Goal: Navigation & Orientation: Find specific page/section

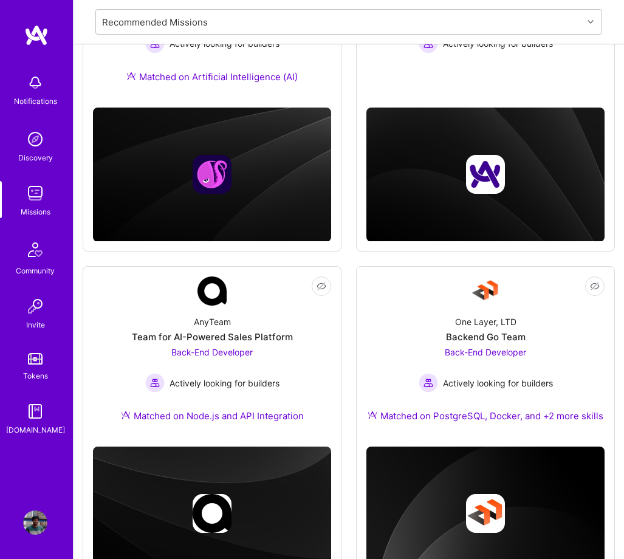
scroll to position [289, 0]
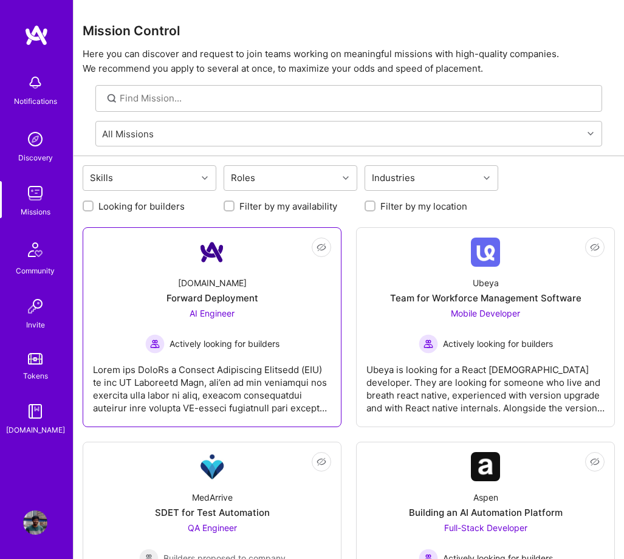
click at [256, 317] on div "AI Engineer Actively looking for builders" at bounding box center [212, 330] width 134 height 47
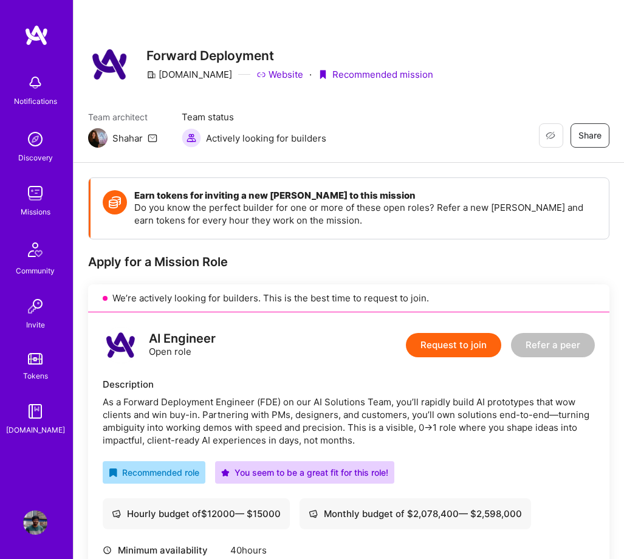
click at [40, 197] on img at bounding box center [35, 193] width 24 height 24
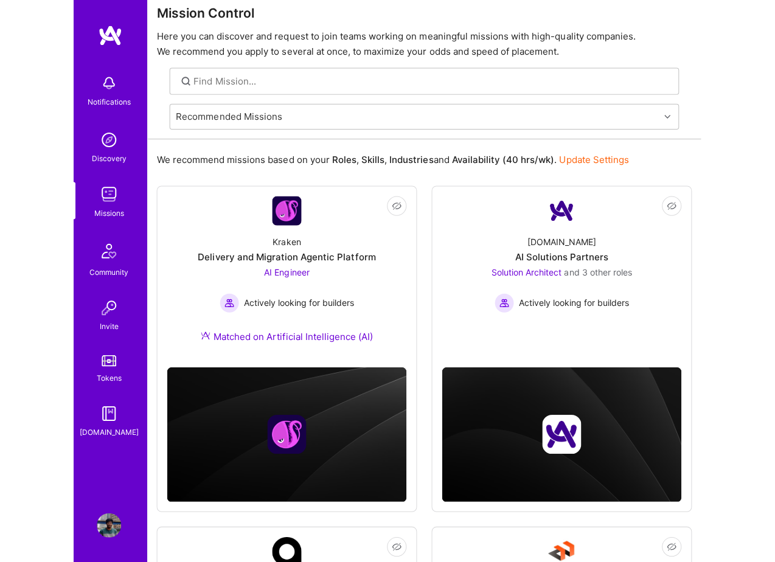
scroll to position [22, 0]
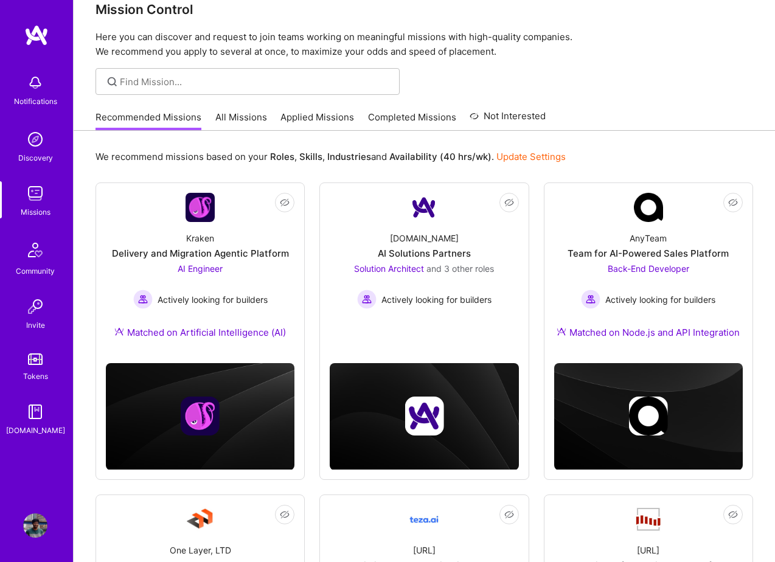
click at [411, 115] on link "Completed Missions" at bounding box center [412, 121] width 88 height 20
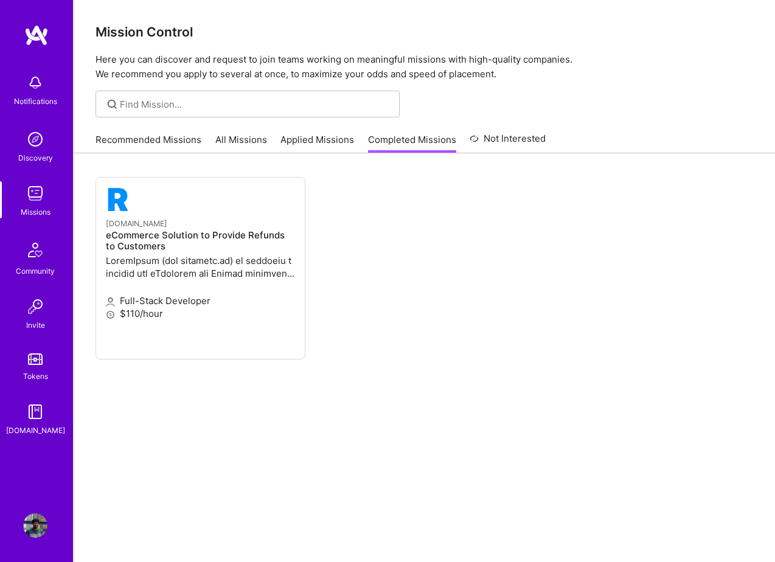
click at [313, 136] on link "Applied Missions" at bounding box center [317, 143] width 74 height 20
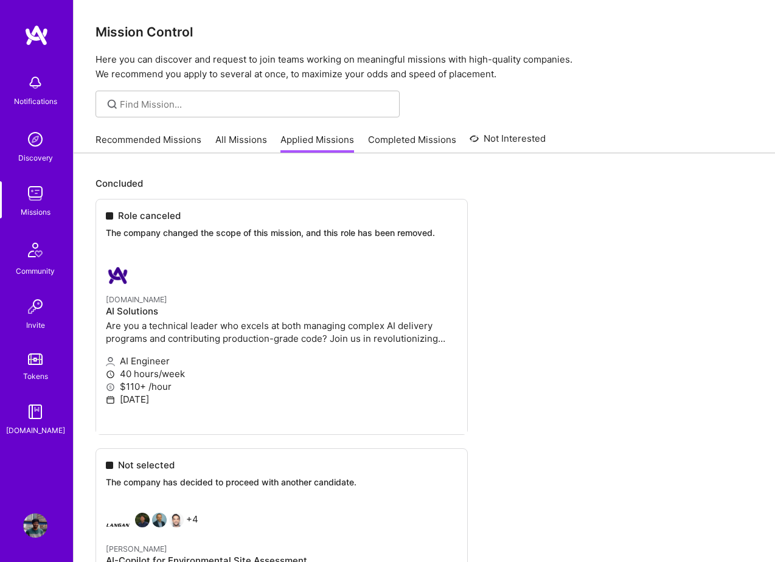
click at [137, 140] on link "Recommended Missions" at bounding box center [148, 143] width 106 height 20
